Goal: Information Seeking & Learning: Find specific fact

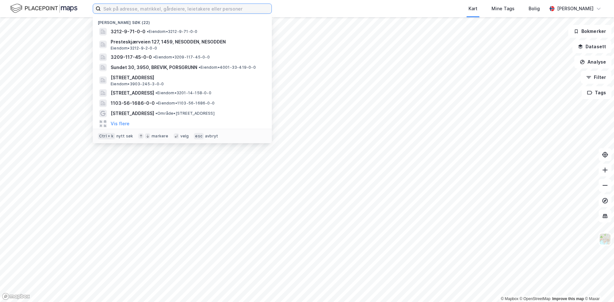
click at [183, 10] on input at bounding box center [186, 9] width 171 height 10
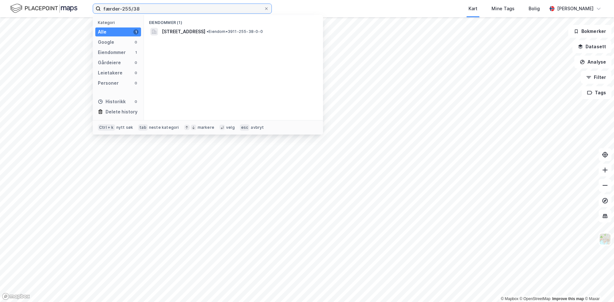
type input "færder-255/38"
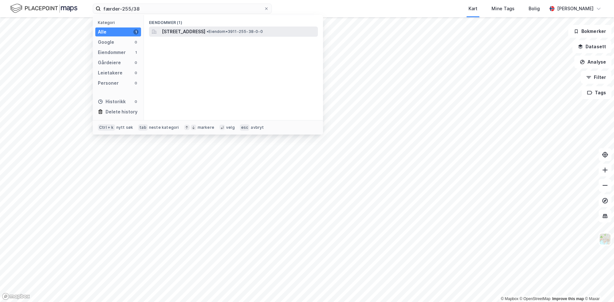
click at [205, 31] on span "[STREET_ADDRESS]" at bounding box center [183, 32] width 43 height 8
